Goal: Task Accomplishment & Management: Use online tool/utility

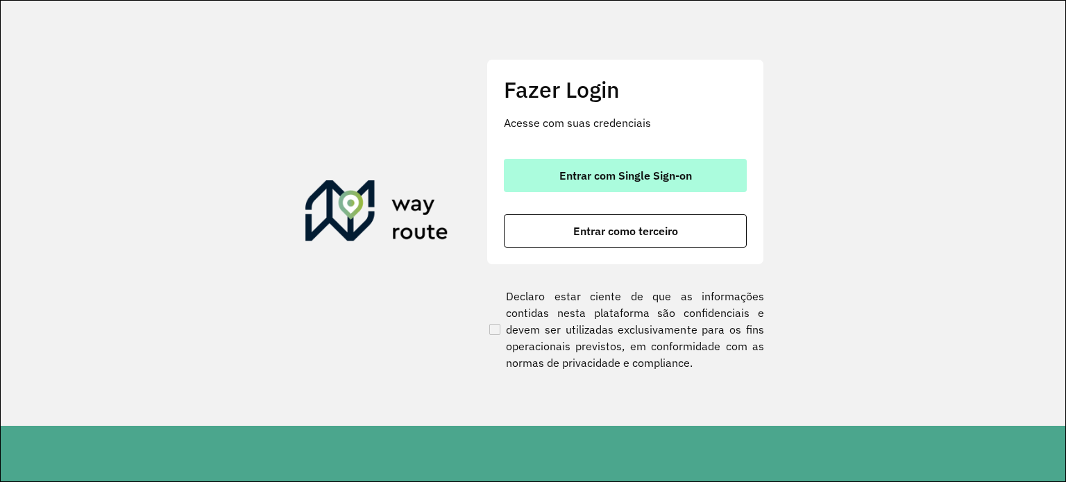
click at [589, 177] on span "Entrar com Single Sign-on" at bounding box center [625, 175] width 133 height 11
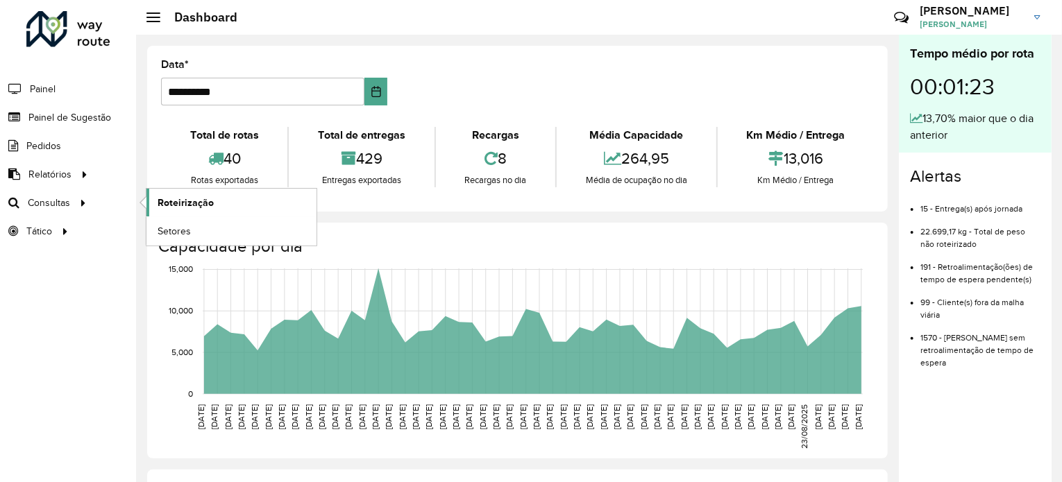
click at [165, 196] on span "Roteirização" at bounding box center [186, 203] width 56 height 15
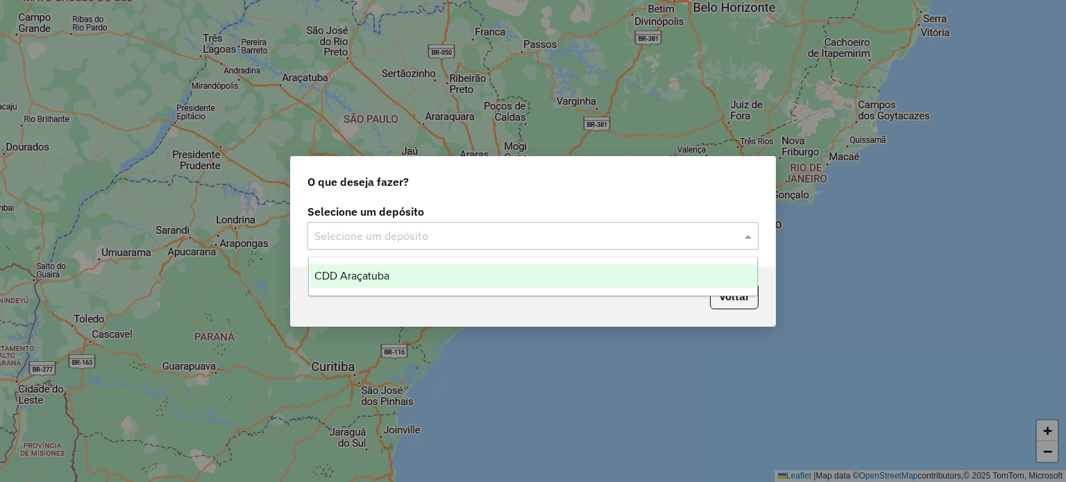
click at [484, 238] on input "text" at bounding box center [518, 236] width 409 height 17
click at [450, 280] on div "CDD Araçatuba" at bounding box center [533, 276] width 449 height 24
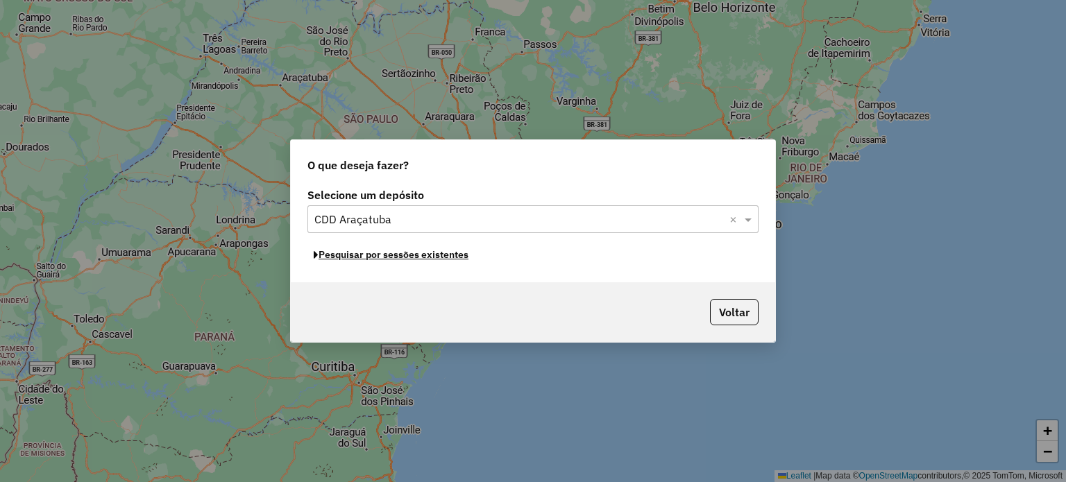
click at [419, 257] on button "Pesquisar por sessões existentes" at bounding box center [390, 255] width 167 height 22
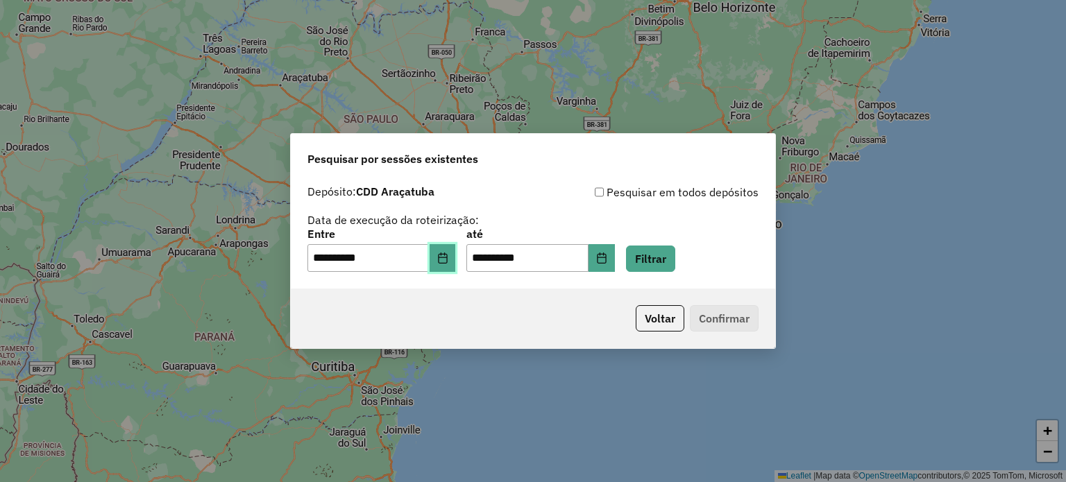
click at [448, 262] on icon "Choose Date" at bounding box center [442, 258] width 11 height 11
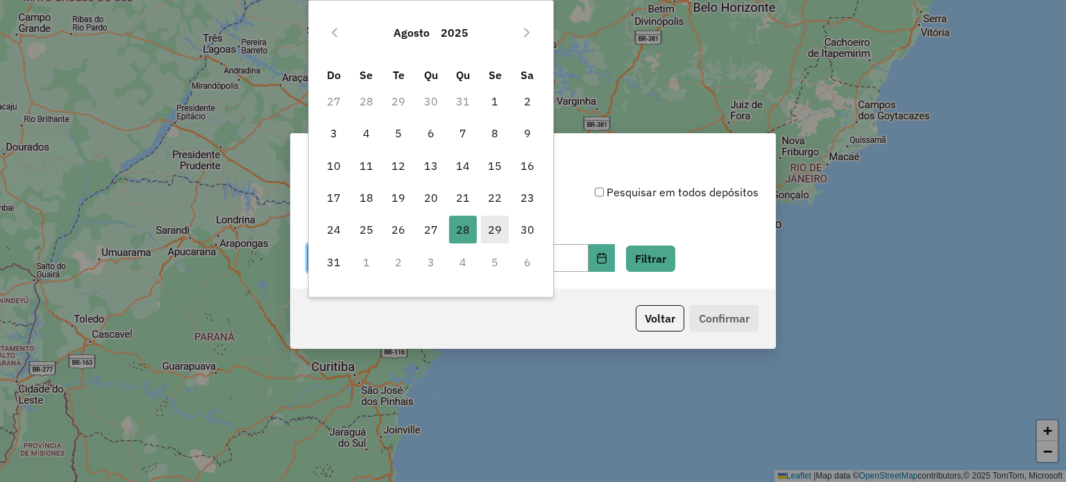
click at [488, 225] on span "29" at bounding box center [495, 230] width 28 height 28
type input "**********"
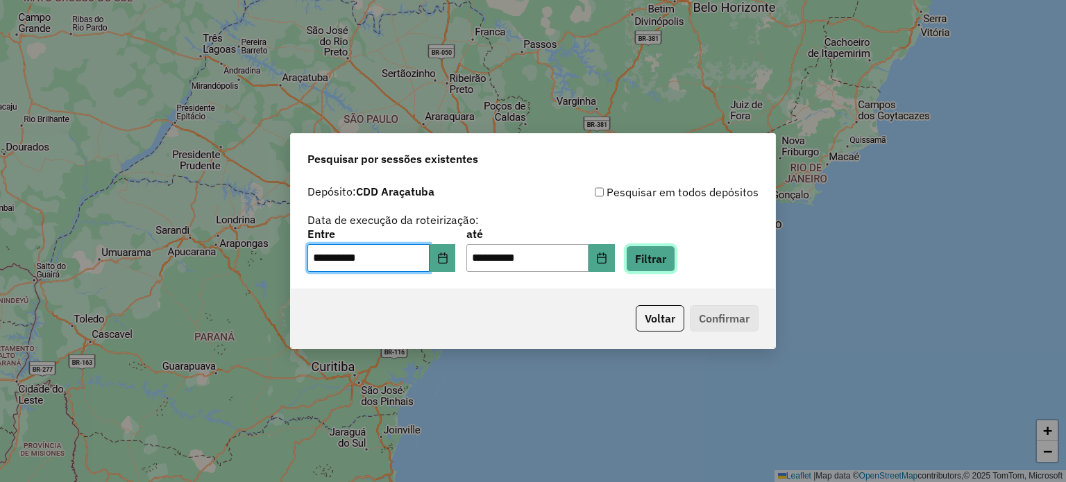
click at [675, 263] on button "Filtrar" at bounding box center [650, 259] width 49 height 26
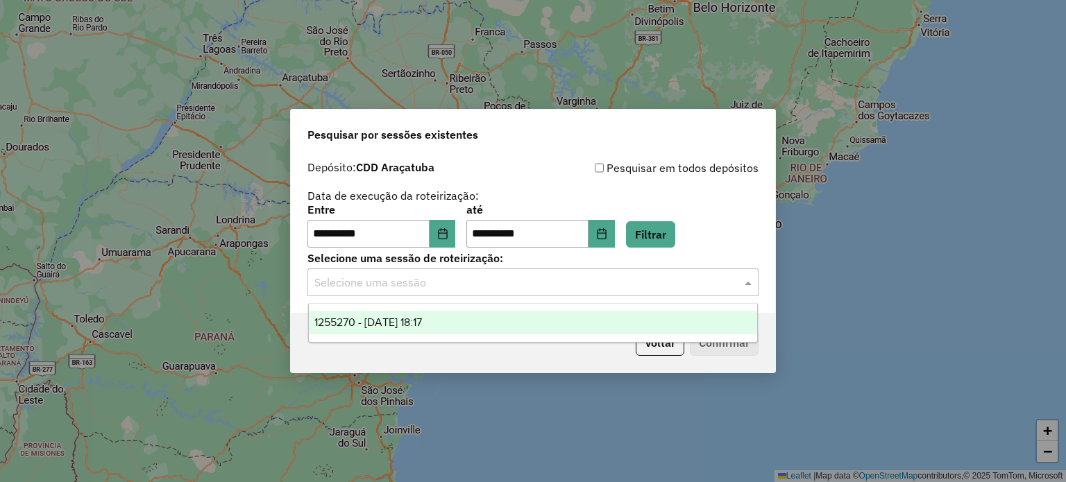
click at [470, 288] on input "text" at bounding box center [518, 283] width 409 height 17
click at [422, 323] on span "1255270 - 29/08/2025 18:17" at bounding box center [368, 322] width 108 height 12
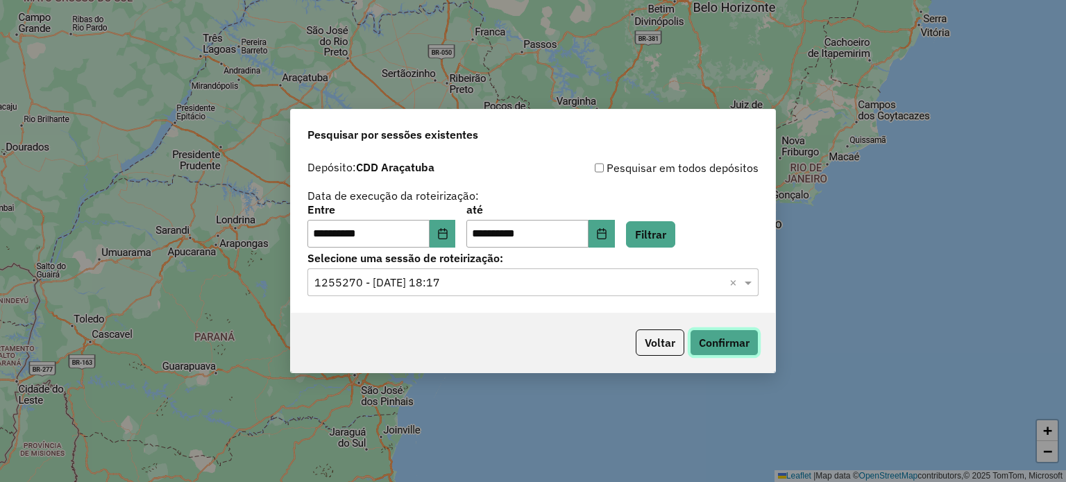
click at [725, 341] on button "Confirmar" at bounding box center [724, 343] width 69 height 26
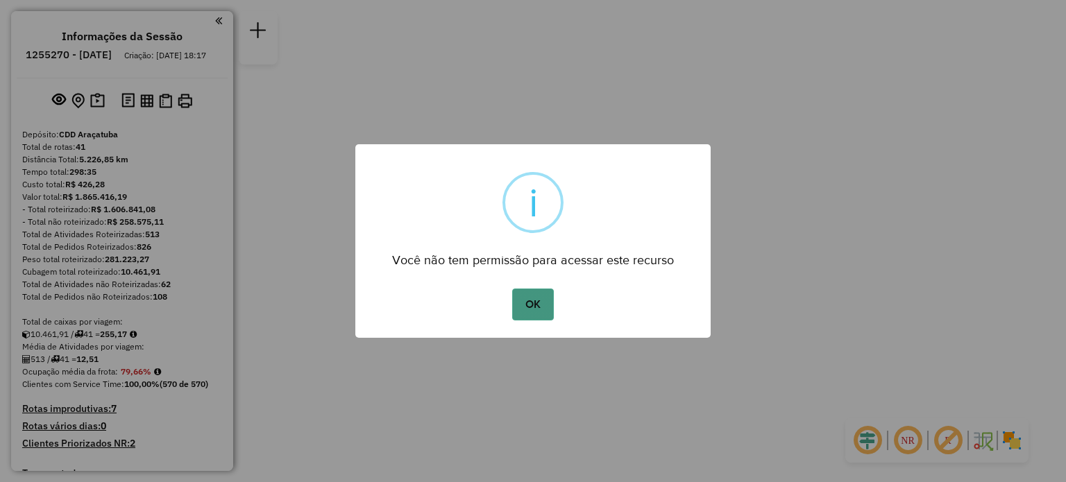
click at [534, 310] on button "OK" at bounding box center [532, 305] width 41 height 32
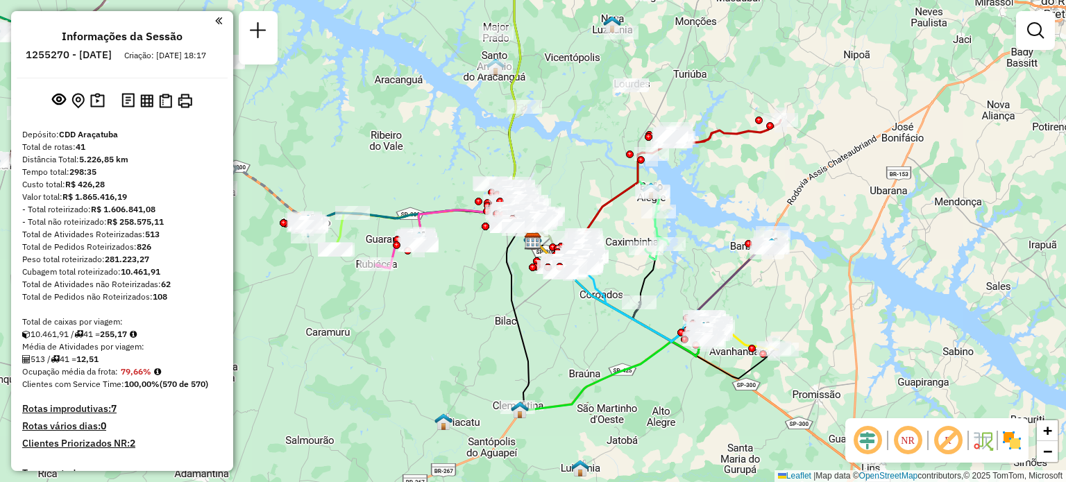
click at [915, 446] on em at bounding box center [907, 440] width 33 height 33
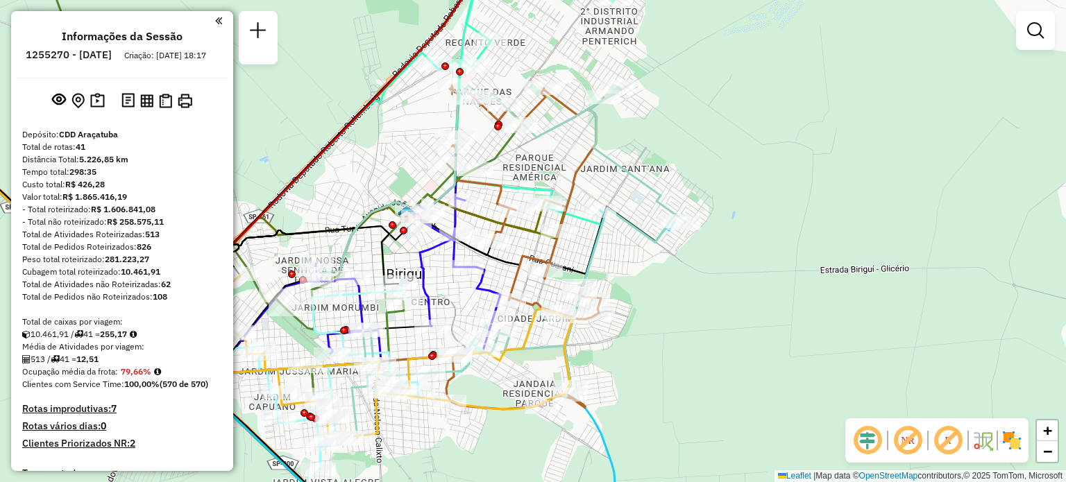
click at [1016, 444] on img at bounding box center [1012, 440] width 22 height 22
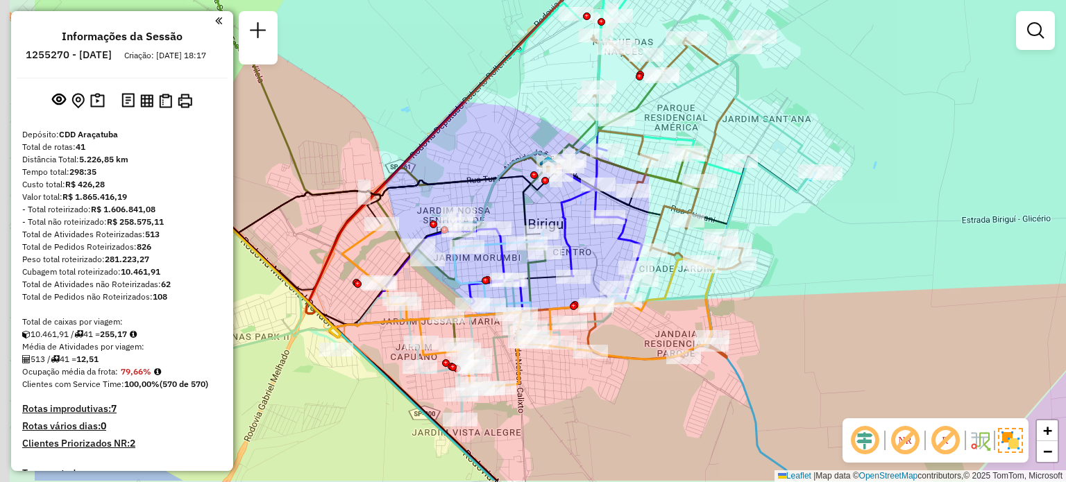
drag, startPoint x: 312, startPoint y: 317, endPoint x: 454, endPoint y: 267, distance: 150.1
click at [454, 267] on icon at bounding box center [469, 326] width 312 height 187
click at [328, 50] on div "Janela de atendimento Grade de atendimento Capacidade Transportadoras Veículos …" at bounding box center [533, 241] width 1066 height 482
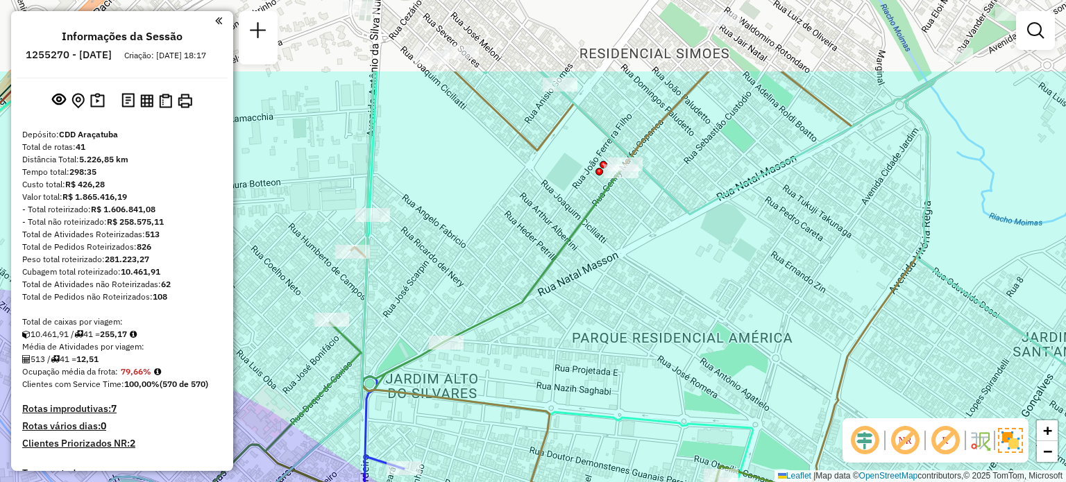
drag, startPoint x: 665, startPoint y: 90, endPoint x: 632, endPoint y: 245, distance: 158.1
click at [632, 245] on div "Janela de atendimento Grade de atendimento Capacidade Transportadoras Veículos …" at bounding box center [533, 241] width 1066 height 482
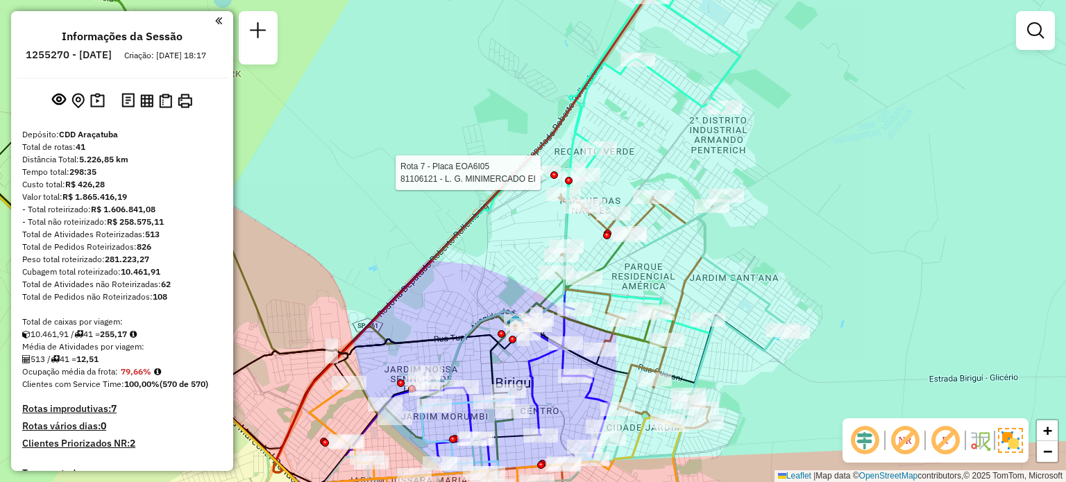
select select "**********"
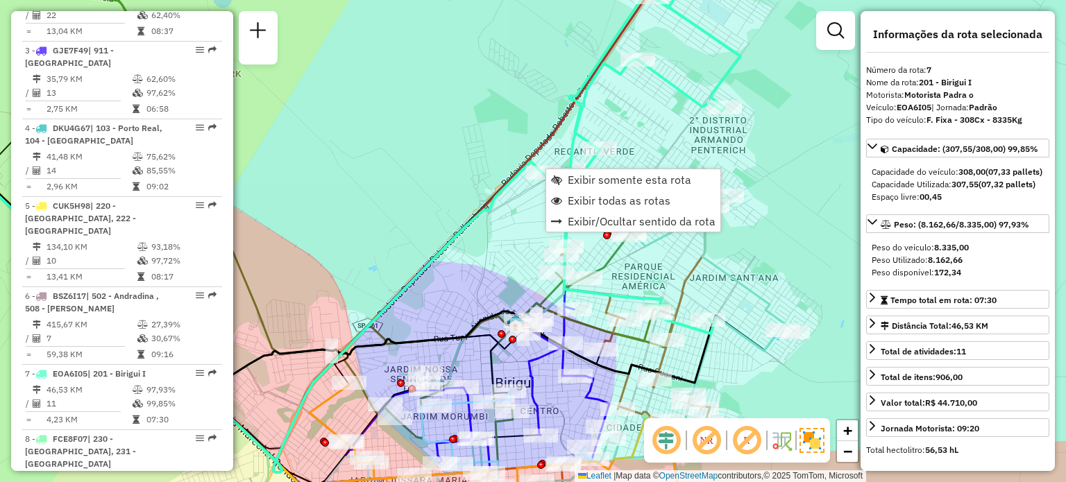
scroll to position [1009, 0]
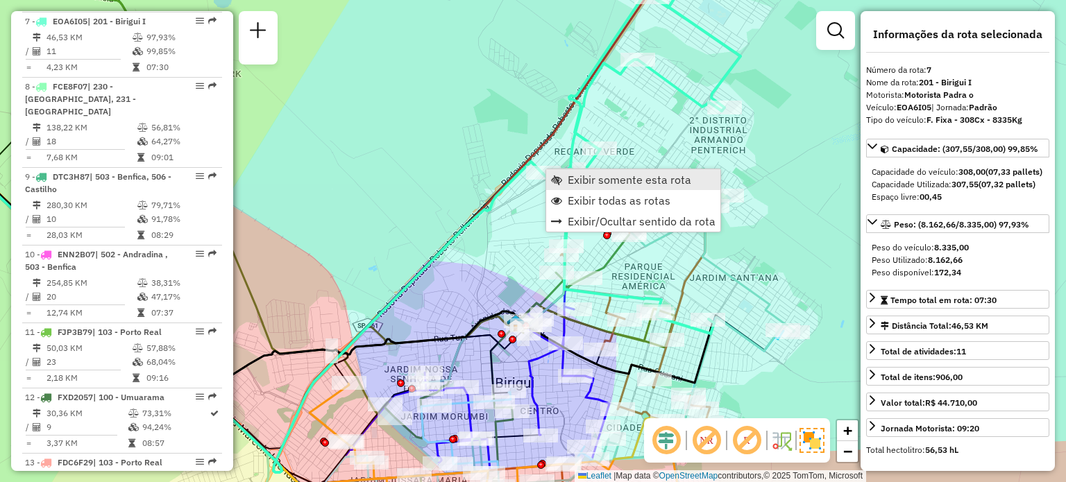
click at [570, 178] on span "Exibir somente esta rota" at bounding box center [630, 179] width 124 height 11
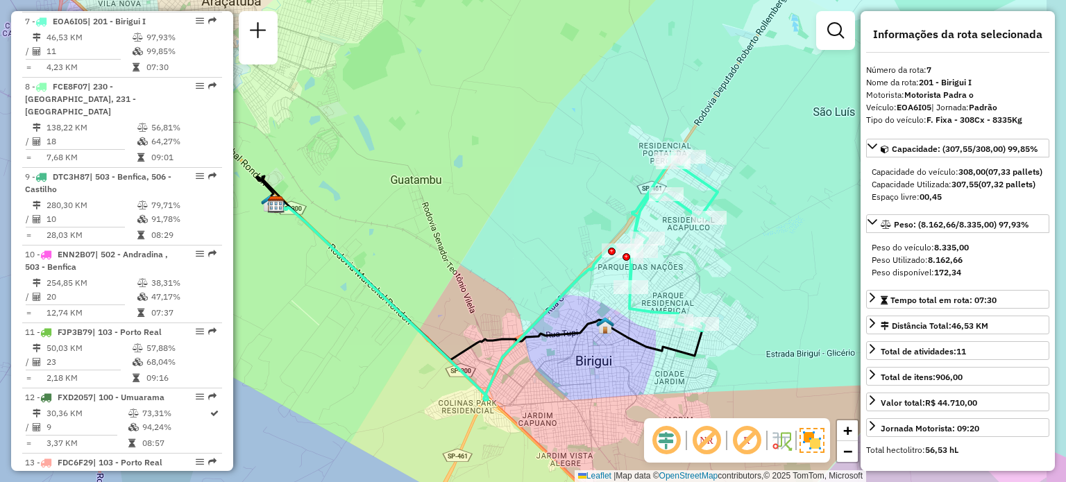
drag, startPoint x: 767, startPoint y: 228, endPoint x: 717, endPoint y: 265, distance: 61.9
click at [717, 265] on div "Janela de atendimento Grade de atendimento Capacidade Transportadoras Veículos …" at bounding box center [533, 241] width 1066 height 482
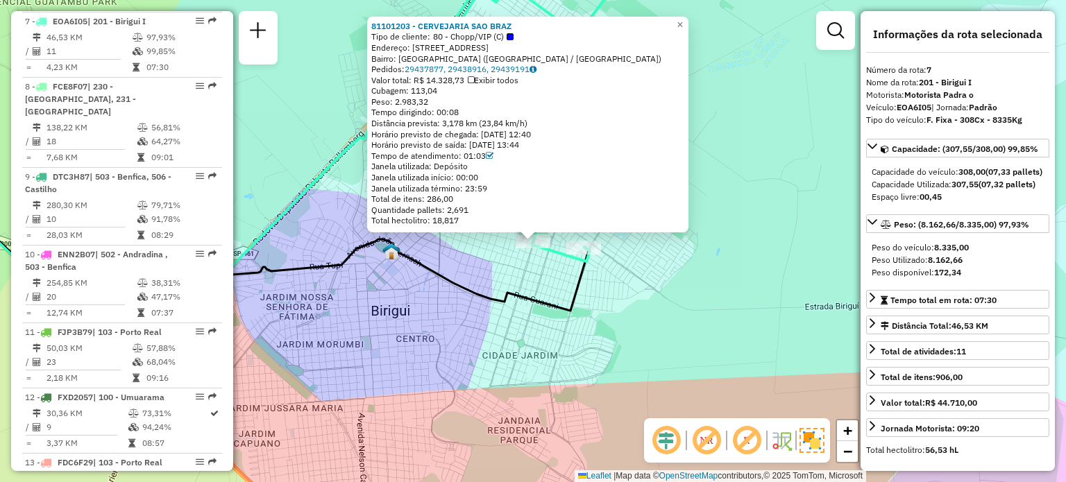
click at [619, 386] on div "81101203 - [GEOGRAPHIC_DATA] SAO BRAZ Tipo de cliente: 80 - Chopp/VIP (C) Ender…" at bounding box center [533, 241] width 1066 height 482
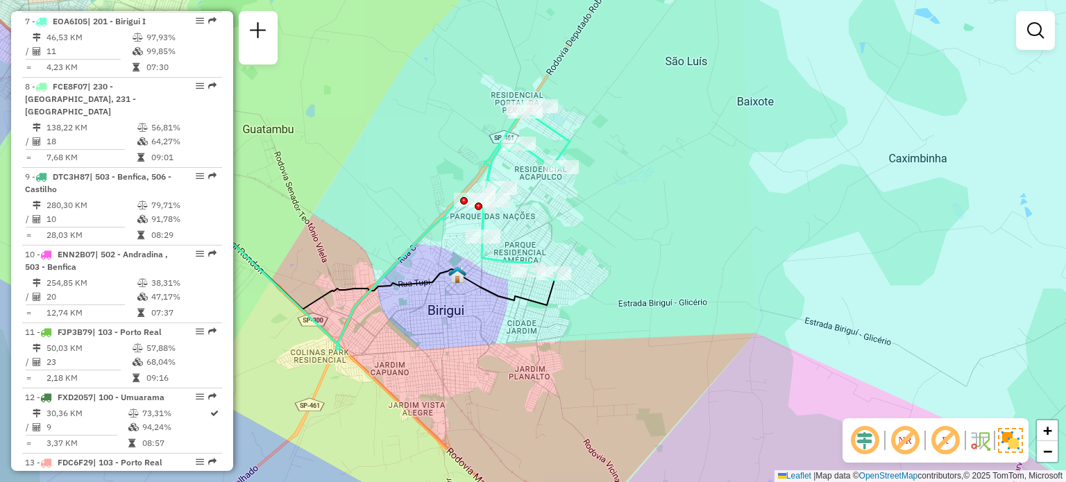
drag, startPoint x: 529, startPoint y: 171, endPoint x: 529, endPoint y: 219, distance: 47.9
click at [529, 219] on div "Janela de atendimento Grade de atendimento Capacidade Transportadoras Veículos …" at bounding box center [533, 241] width 1066 height 482
